Goal: Task Accomplishment & Management: Complete application form

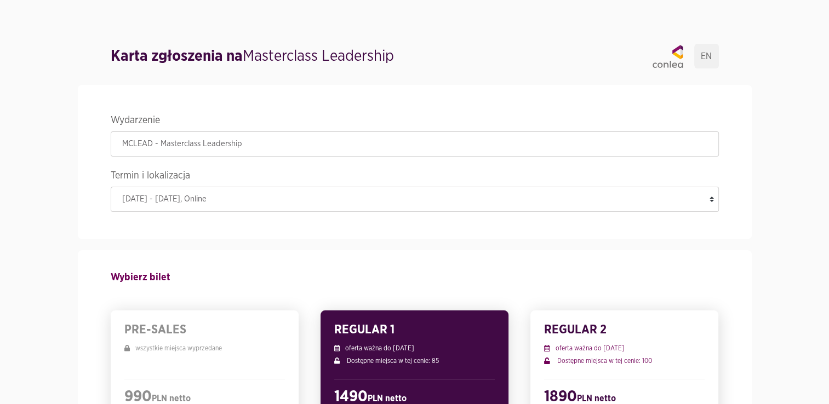
click at [252, 172] on legend "Termin i lokalizacja" at bounding box center [415, 177] width 608 height 19
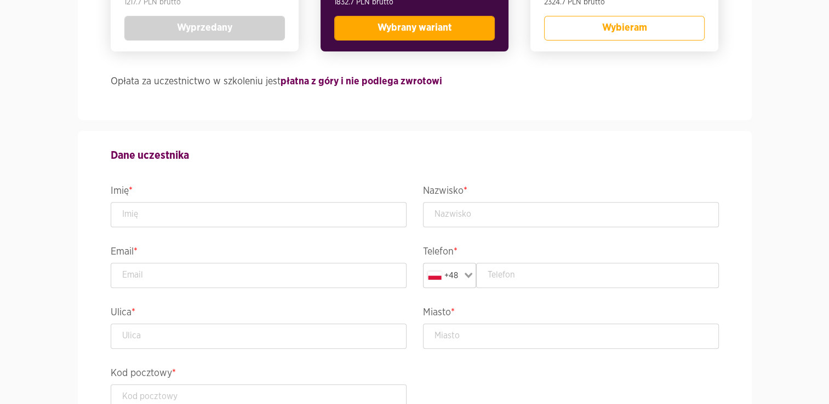
scroll to position [413, 0]
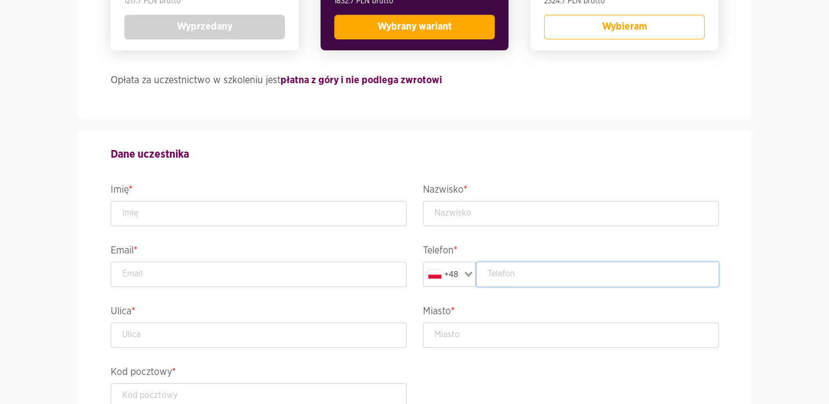
click at [504, 273] on input "text" at bounding box center [597, 274] width 243 height 25
click at [508, 273] on input "text" at bounding box center [597, 274] width 243 height 25
paste input "794 222 269"
type input "794 222 269"
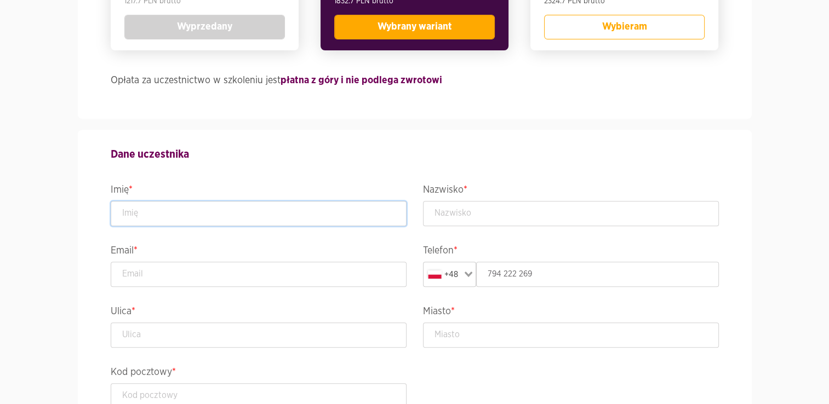
click at [246, 203] on input "text" at bounding box center [259, 213] width 296 height 25
type input "[PERSON_NAME]"
click at [184, 282] on input "email" at bounding box center [259, 274] width 296 height 25
click at [263, 279] on input "email" at bounding box center [259, 274] width 296 height 25
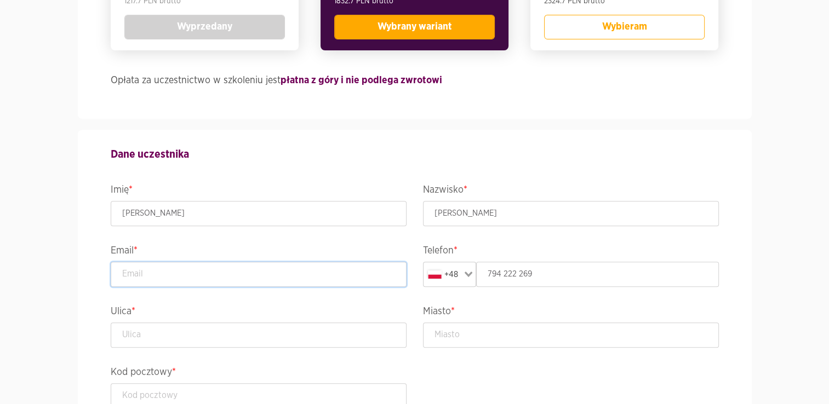
paste input "[PERSON_NAME][EMAIL_ADDRESS][PERSON_NAME][DOMAIN_NAME]"
type input "[PERSON_NAME][EMAIL_ADDRESS][PERSON_NAME][DOMAIN_NAME]"
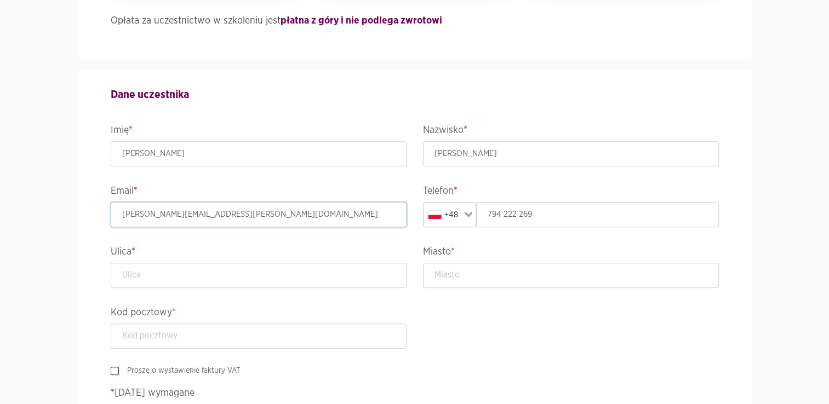
scroll to position [476, 0]
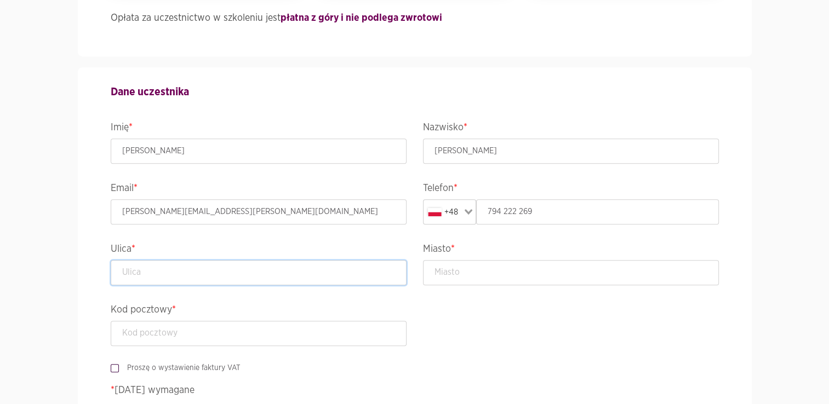
click at [232, 267] on input "text" at bounding box center [259, 272] width 296 height 25
paste input "Hemara 5/12"
type input "Hemara 5/12"
click at [476, 269] on input "text" at bounding box center [571, 272] width 296 height 25
paste input "80-280 [GEOGRAPHIC_DATA]"
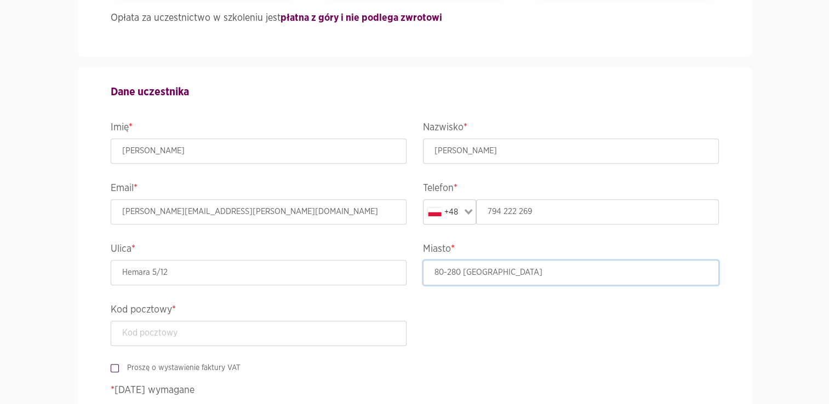
drag, startPoint x: 461, startPoint y: 271, endPoint x: 396, endPoint y: 272, distance: 65.2
click at [396, 272] on div "Dane uczestnika Imię * [PERSON_NAME] * [PERSON_NAME] Email * [PERSON_NAME][EMAI…" at bounding box center [414, 245] width 625 height 356
type input "[GEOGRAPHIC_DATA]"
click at [266, 332] on input "text" at bounding box center [259, 333] width 296 height 25
paste input "80-280"
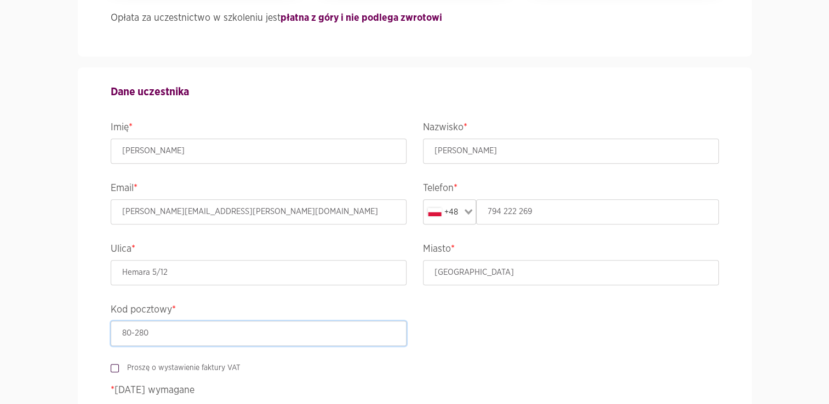
type input "80-280"
click at [483, 258] on legend "Miasto *" at bounding box center [571, 250] width 296 height 19
drag, startPoint x: 483, startPoint y: 258, endPoint x: 477, endPoint y: 265, distance: 9.8
click at [483, 258] on legend "Miasto *" at bounding box center [571, 250] width 296 height 19
click at [471, 271] on input "[GEOGRAPHIC_DATA]" at bounding box center [571, 272] width 296 height 25
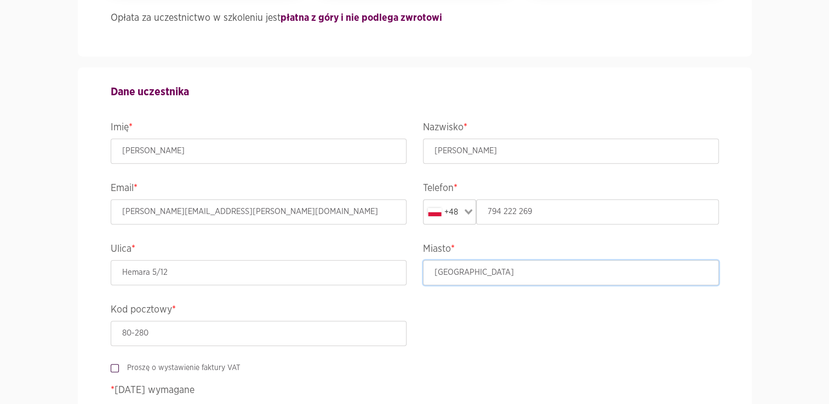
click at [434, 271] on input "[GEOGRAPHIC_DATA]" at bounding box center [571, 272] width 296 height 25
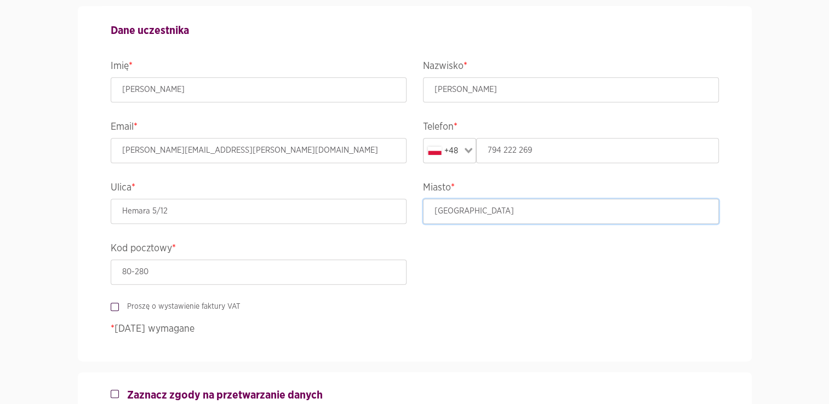
scroll to position [544, 0]
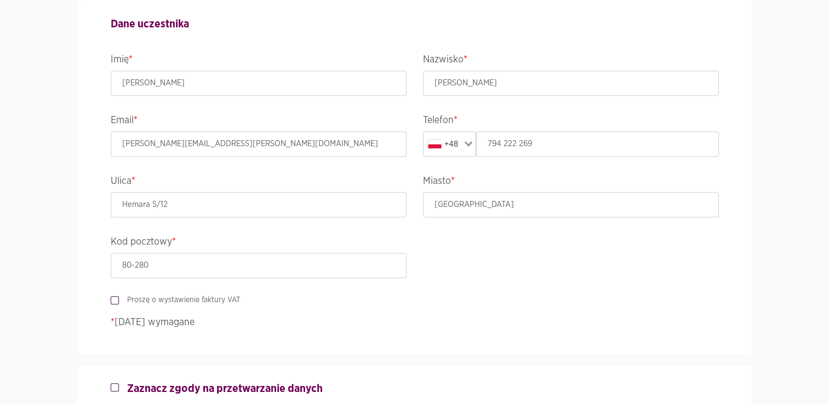
click at [119, 300] on label "Proszę o wystawienie faktury VAT" at bounding box center [180, 300] width 122 height 11
click at [114, 300] on input "Proszę o wystawienie faktury VAT" at bounding box center [113, 298] width 5 height 7
checkbox input "true"
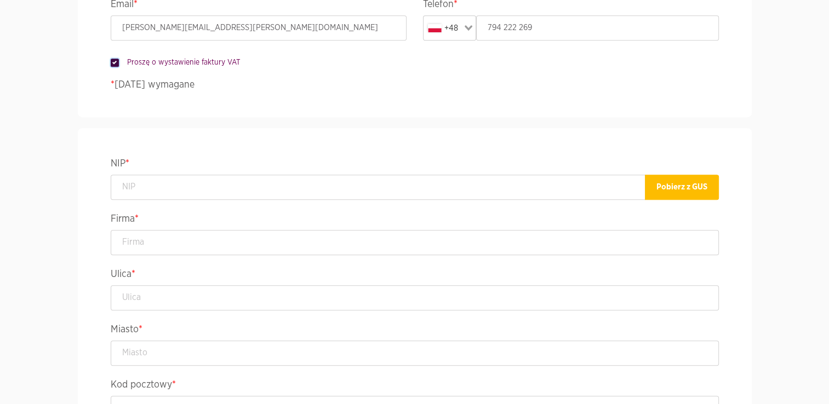
scroll to position [666, 0]
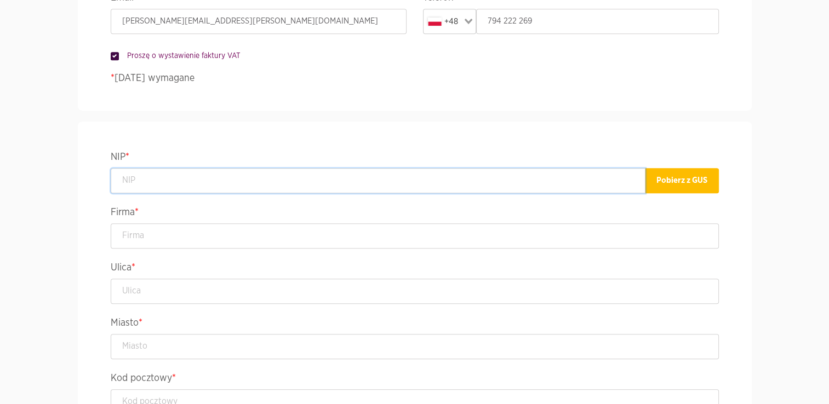
click at [257, 186] on input "text" at bounding box center [378, 180] width 535 height 25
paste input "5272645593"
type input "5272645593"
click at [682, 172] on button "Pobierz z GUS" at bounding box center [682, 180] width 74 height 25
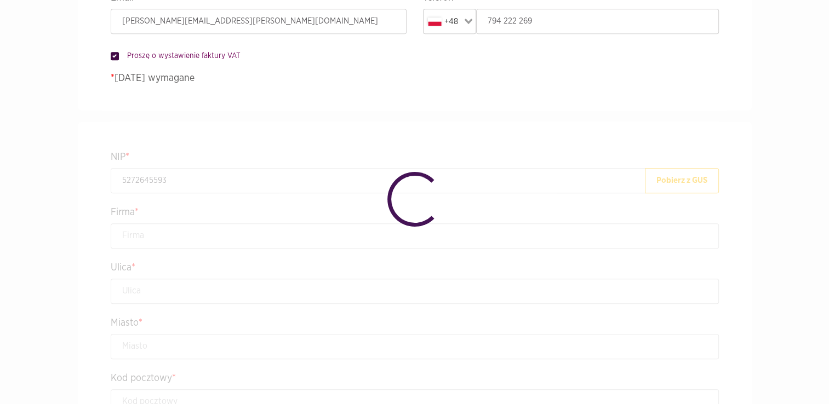
click at [682, 172] on div "Spinning" at bounding box center [414, 202] width 829 height 404
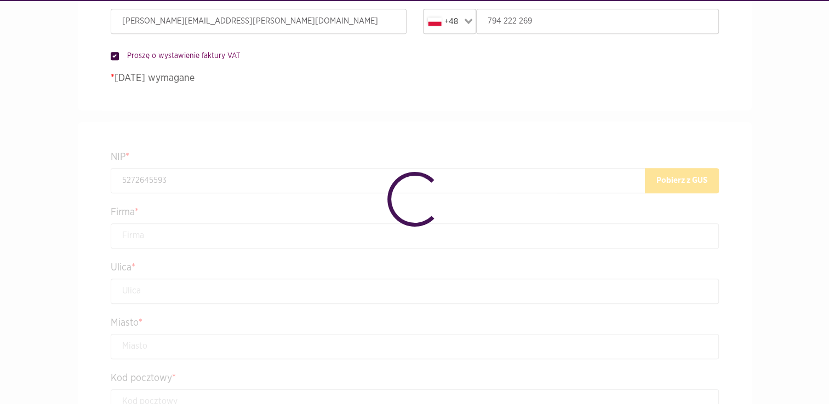
type input "WIRTUALNA POLSKA MEDIA SPÓŁKA AKCYJNA"
type input "Żwirki i Wigury 16"
type input "[GEOGRAPHIC_DATA]"
type input "02-092"
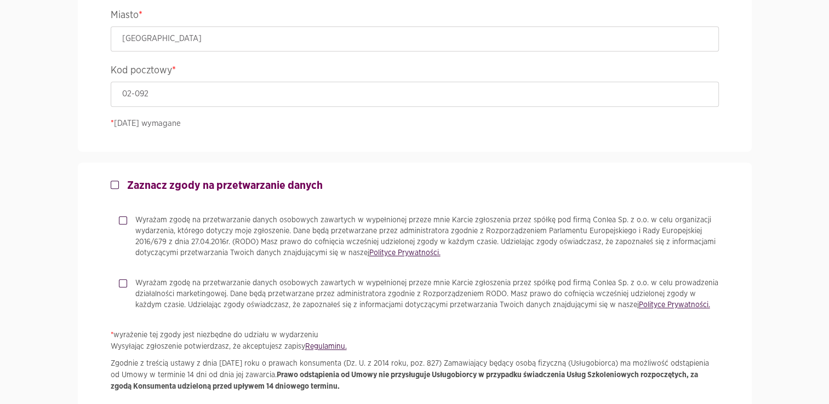
scroll to position [980, 0]
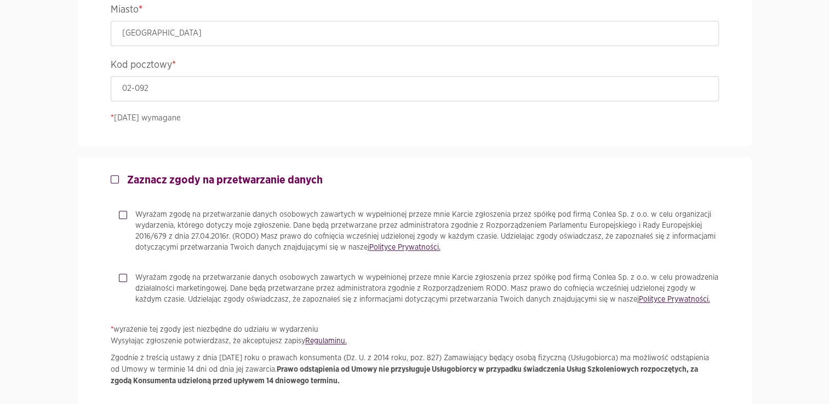
click at [119, 179] on label "Zaznacz zgody na przetwarzanie danych" at bounding box center [221, 180] width 204 height 13
click at [111, 179] on input "Zaznacz zgody na przetwarzanie danych" at bounding box center [113, 177] width 5 height 7
checkbox input "true"
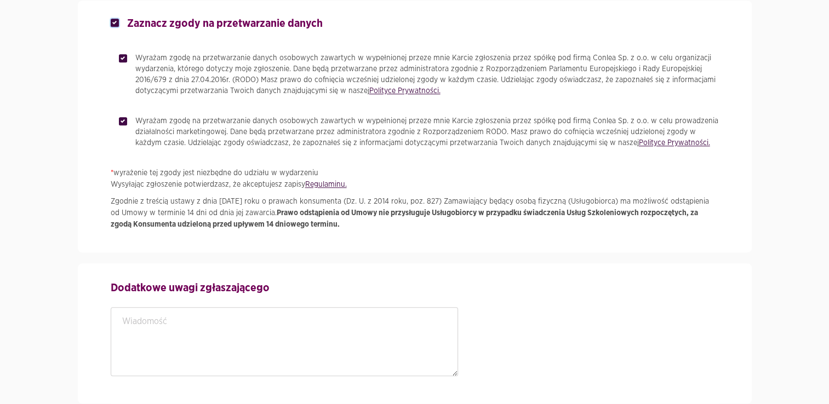
scroll to position [1139, 0]
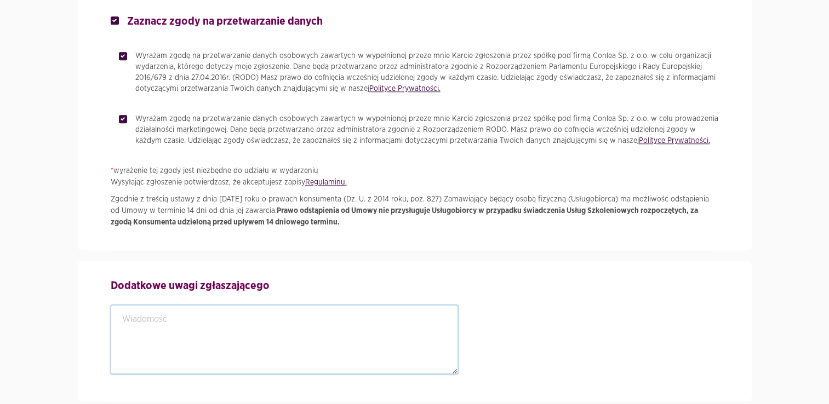
click at [180, 327] on textarea at bounding box center [285, 339] width 348 height 69
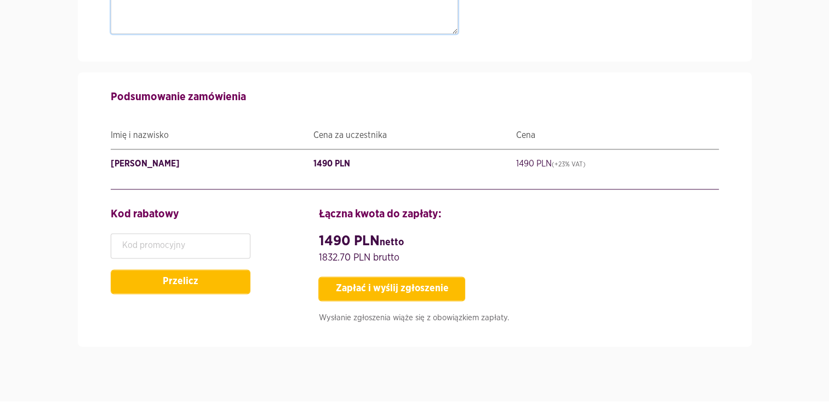
scroll to position [1482, 0]
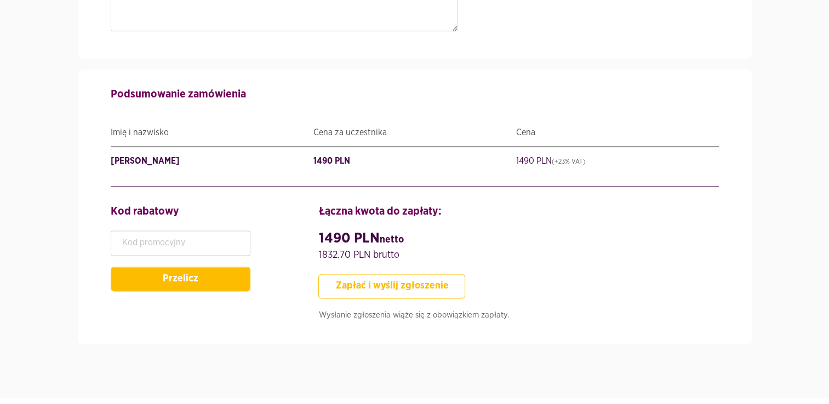
click at [368, 281] on button "Zapłać i wyślij zgłoszenie" at bounding box center [391, 286] width 147 height 25
type input "794222269"
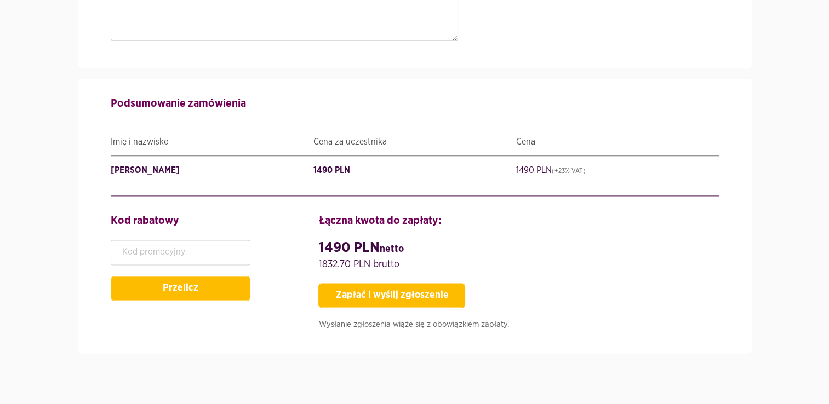
scroll to position [1473, 0]
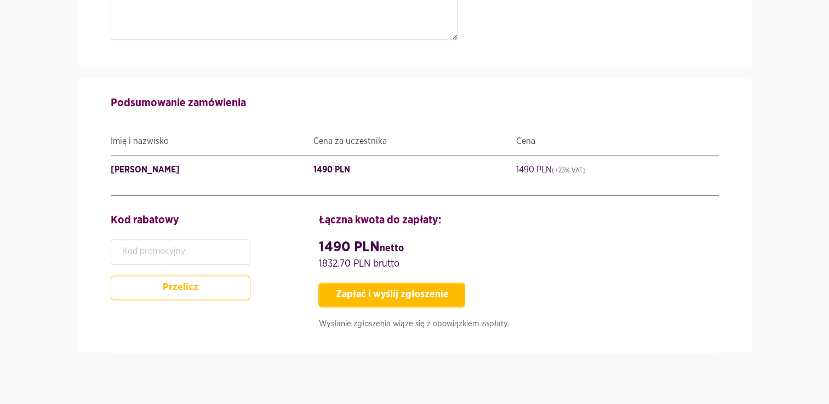
click at [158, 282] on button "Przelicz" at bounding box center [181, 288] width 140 height 25
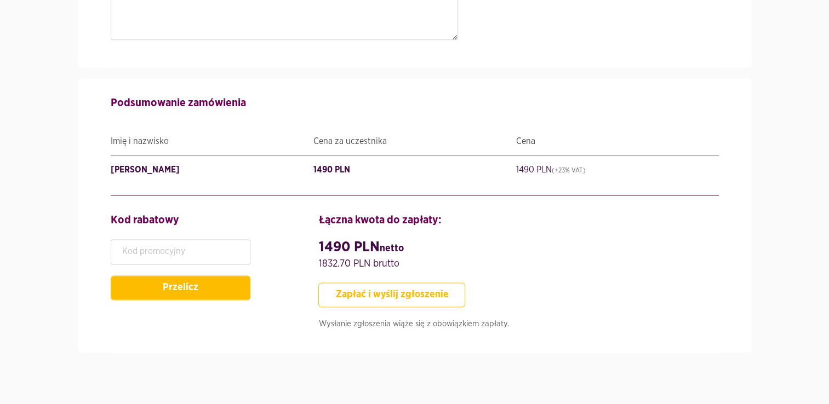
click at [383, 292] on button "Zapłać i wyślij zgłoszenie" at bounding box center [391, 295] width 147 height 25
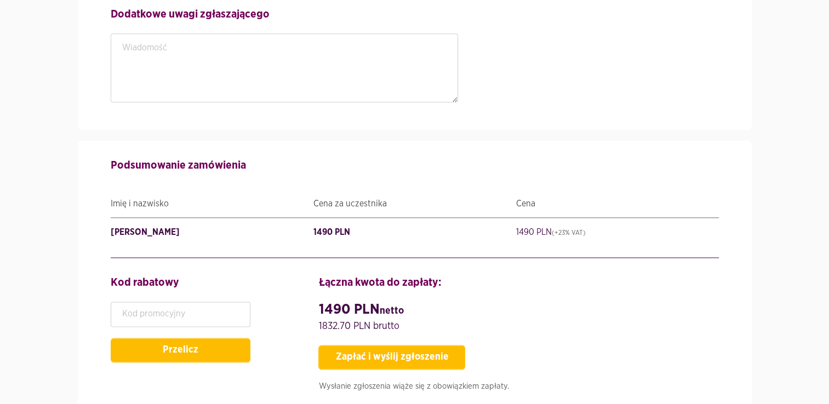
scroll to position [1506, 0]
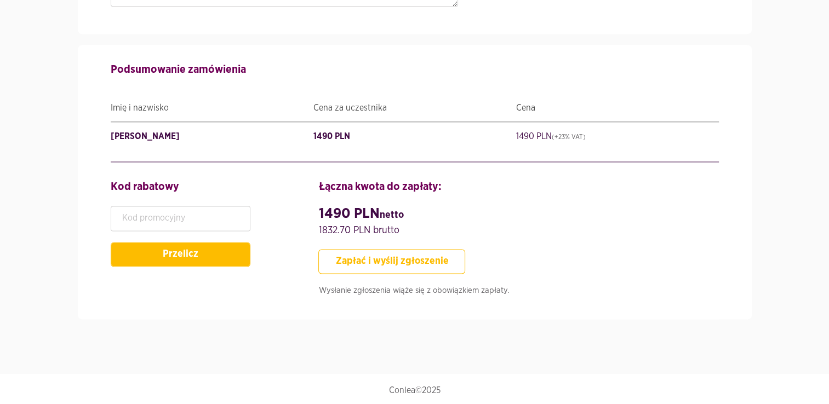
click at [376, 258] on button "Zapłać i wyślij zgłoszenie" at bounding box center [391, 261] width 147 height 25
